Goal: Information Seeking & Learning: Learn about a topic

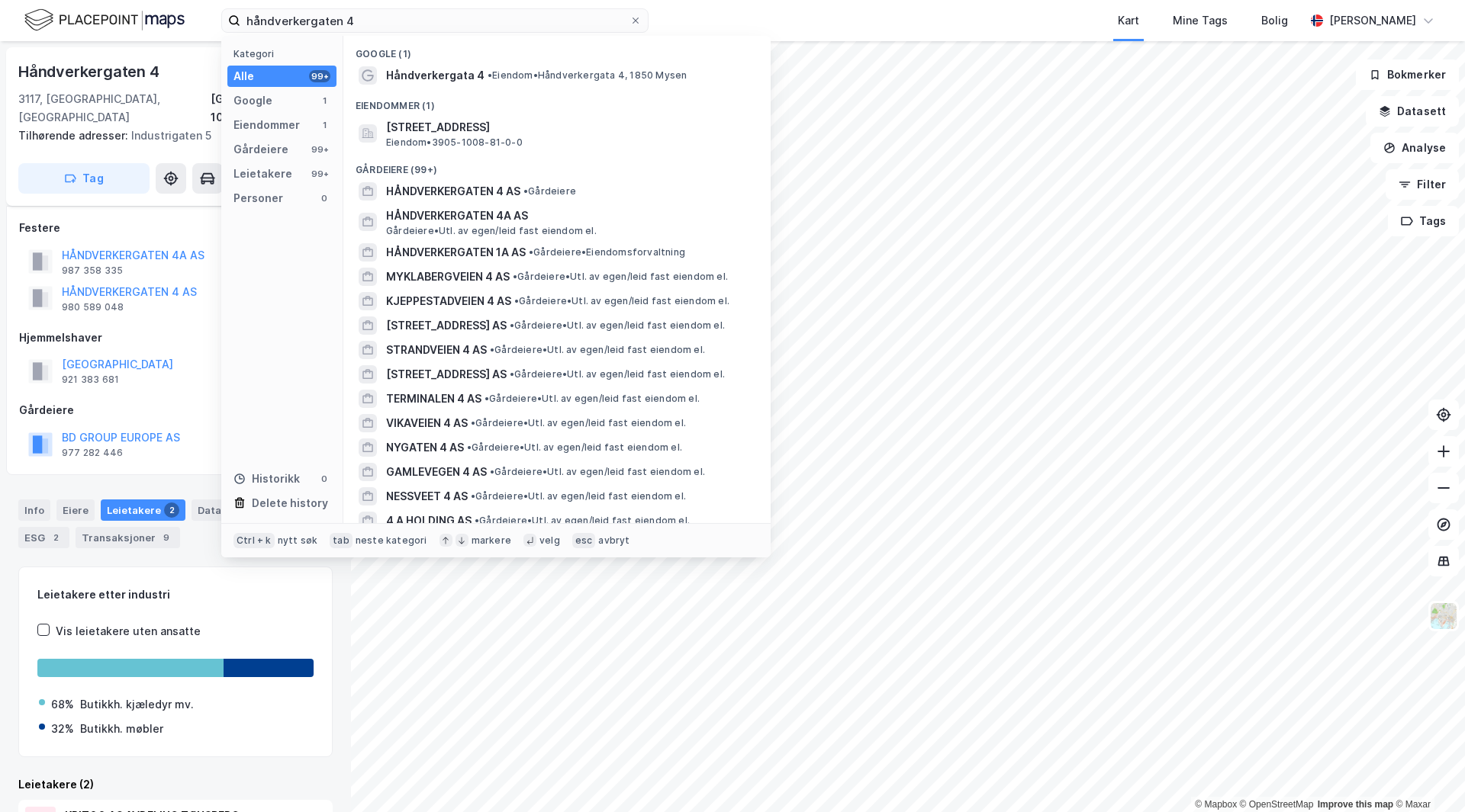
click at [145, 11] on div "håndverkergaten 4 Kategori Alle 99+ Google 1 Eiendommer 1 Gårdeiere 99+ Leietak…" at bounding box center [732, 20] width 1465 height 41
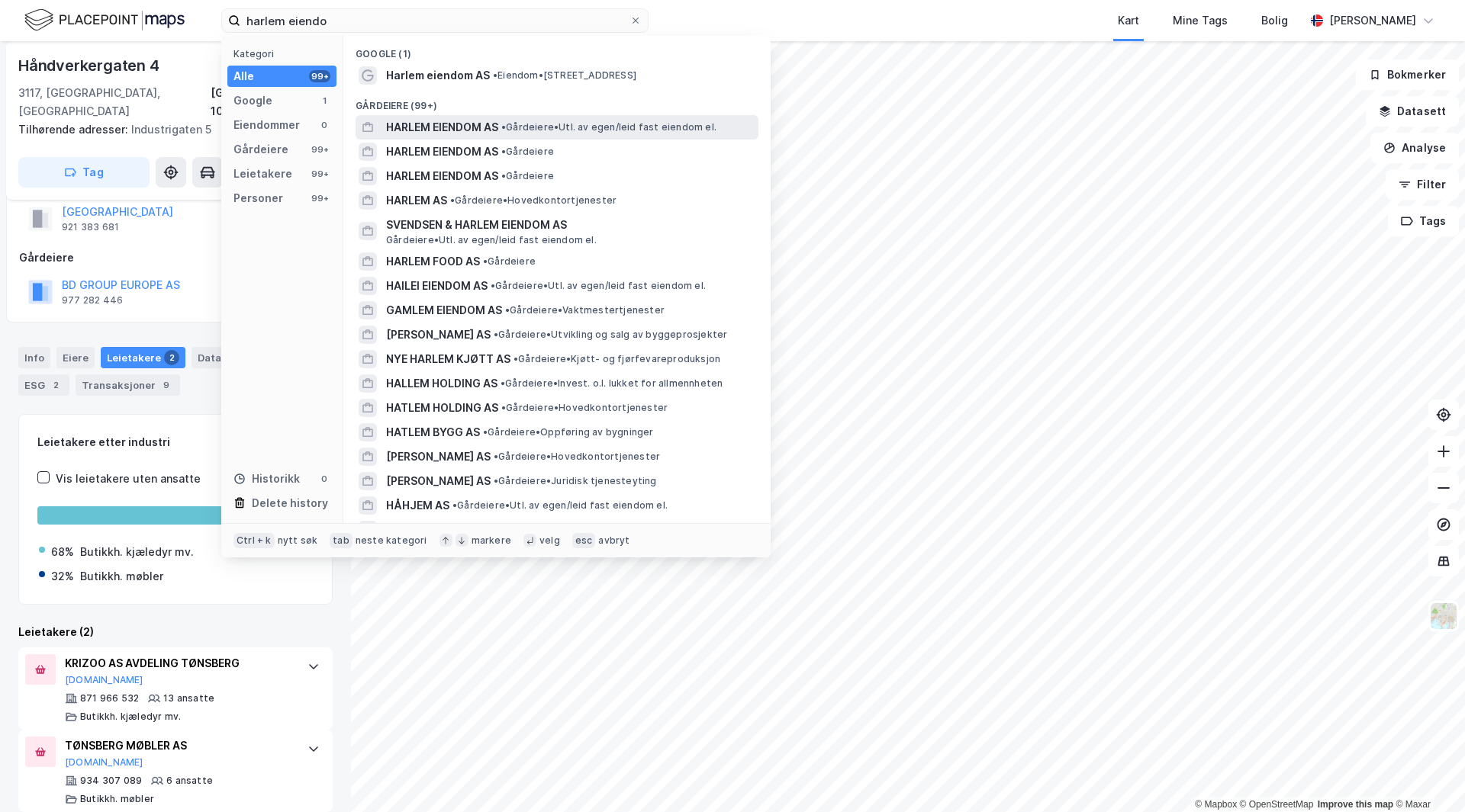
type input "harlem eiendo"
click at [493, 118] on span "HARLEM EIENDOM AS" at bounding box center [441, 127] width 112 height 18
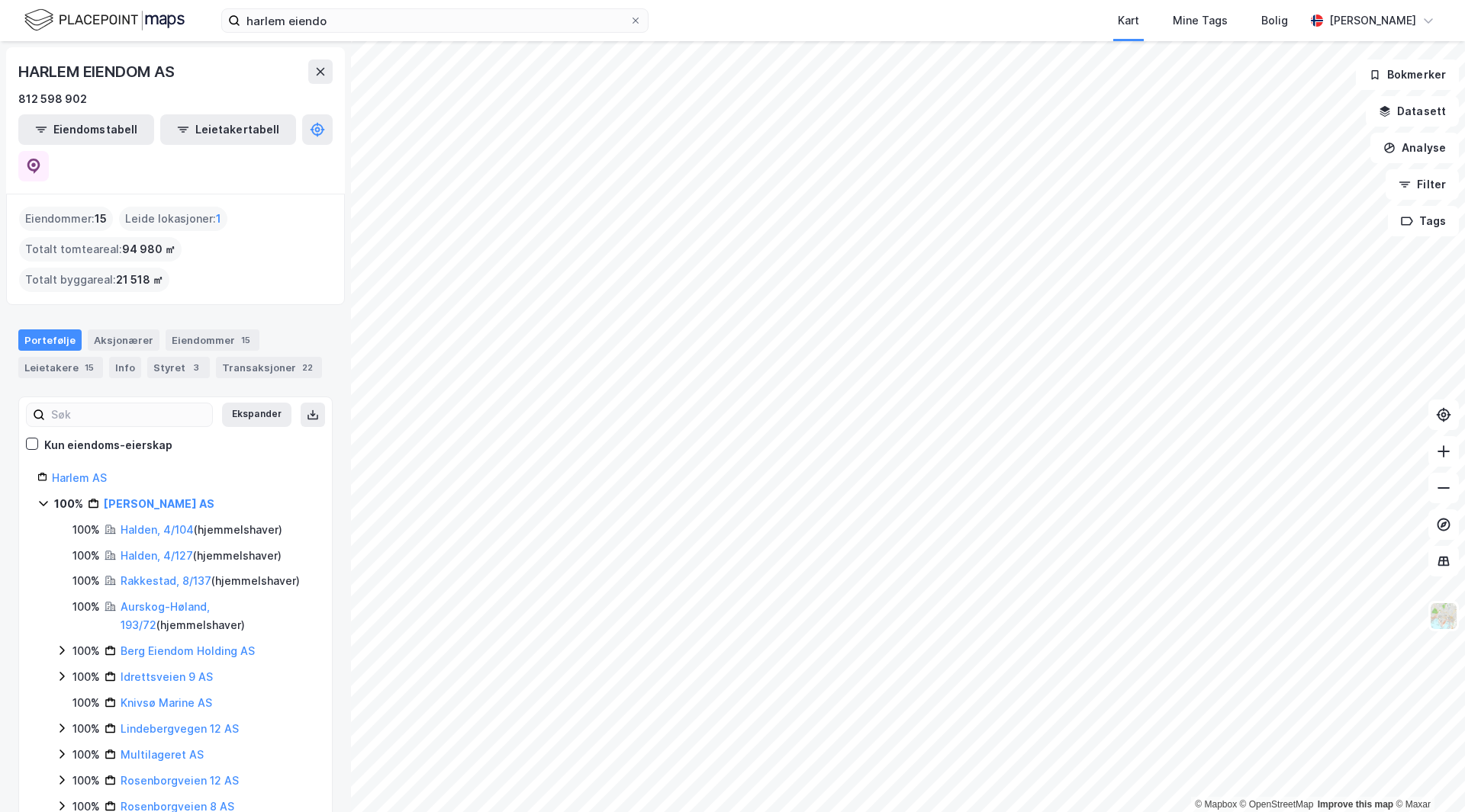
click at [1149, 811] on html "harlem eiendo Kart Mine Tags Bolig [PERSON_NAME] © Mapbox © OpenStreetMap Impro…" at bounding box center [732, 406] width 1465 height 812
